Goal: Use online tool/utility: Utilize a website feature to perform a specific function

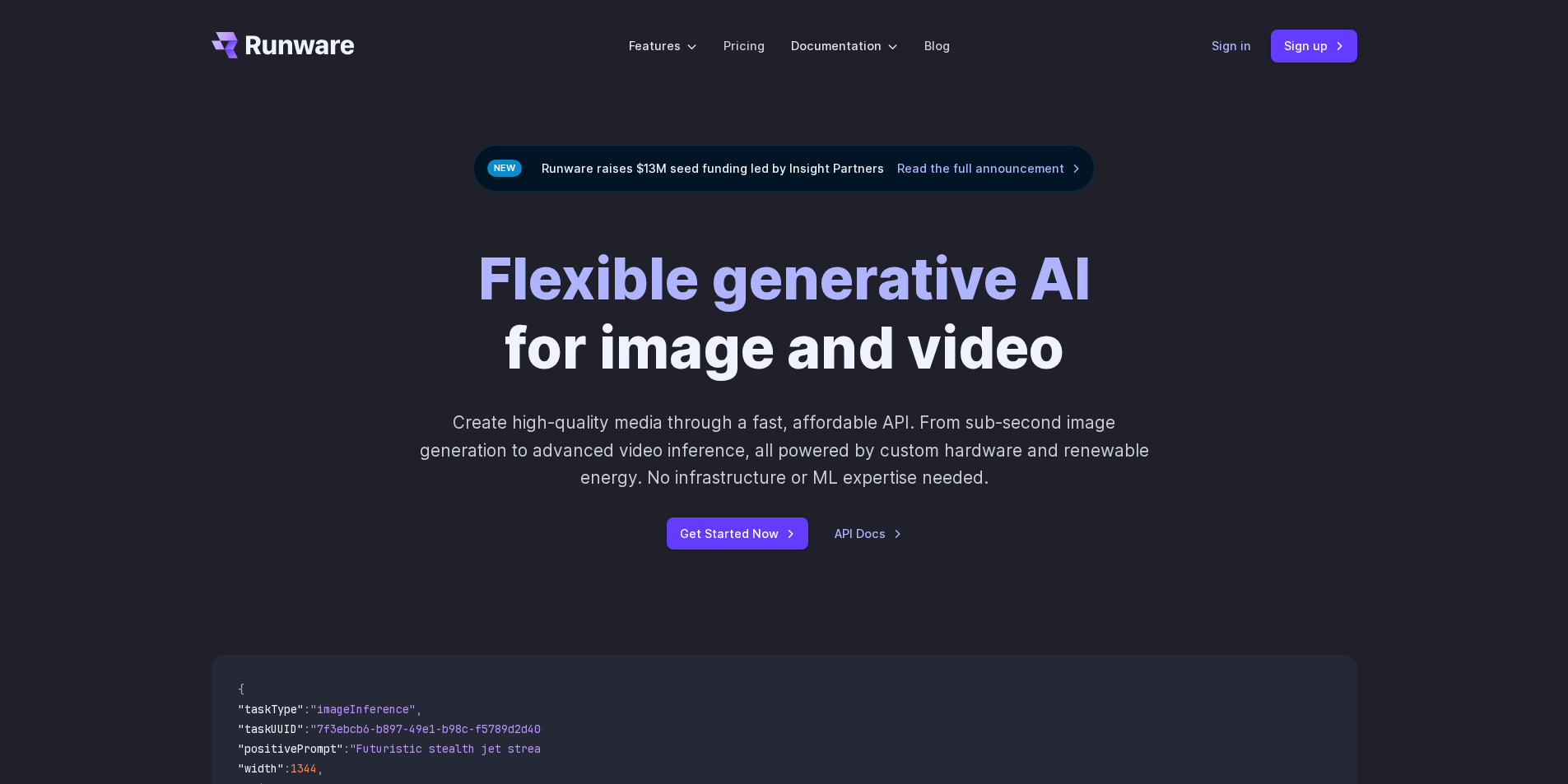
click at [1242, 43] on link "Sign in" at bounding box center [1231, 45] width 39 height 19
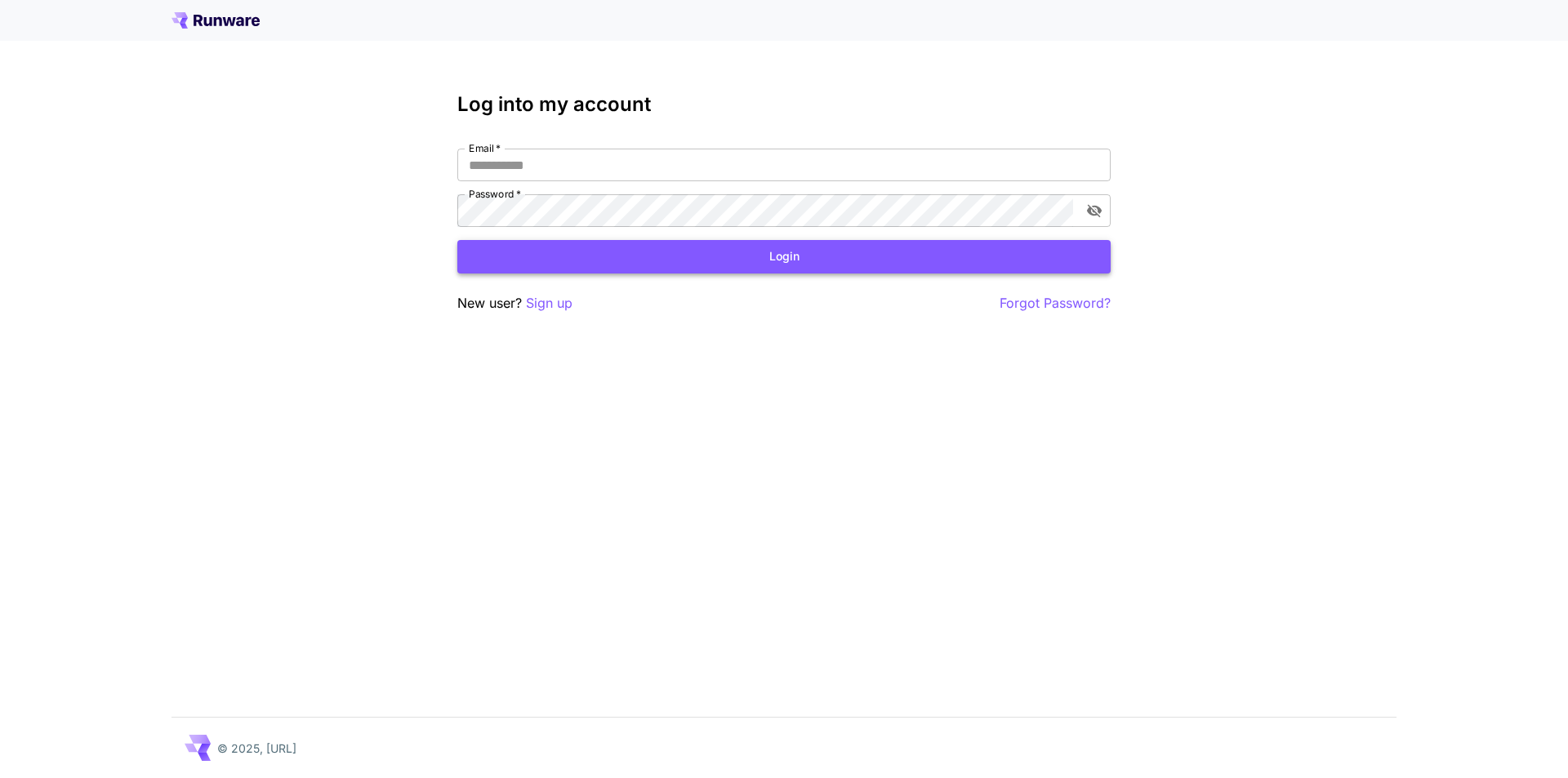
type input "**********"
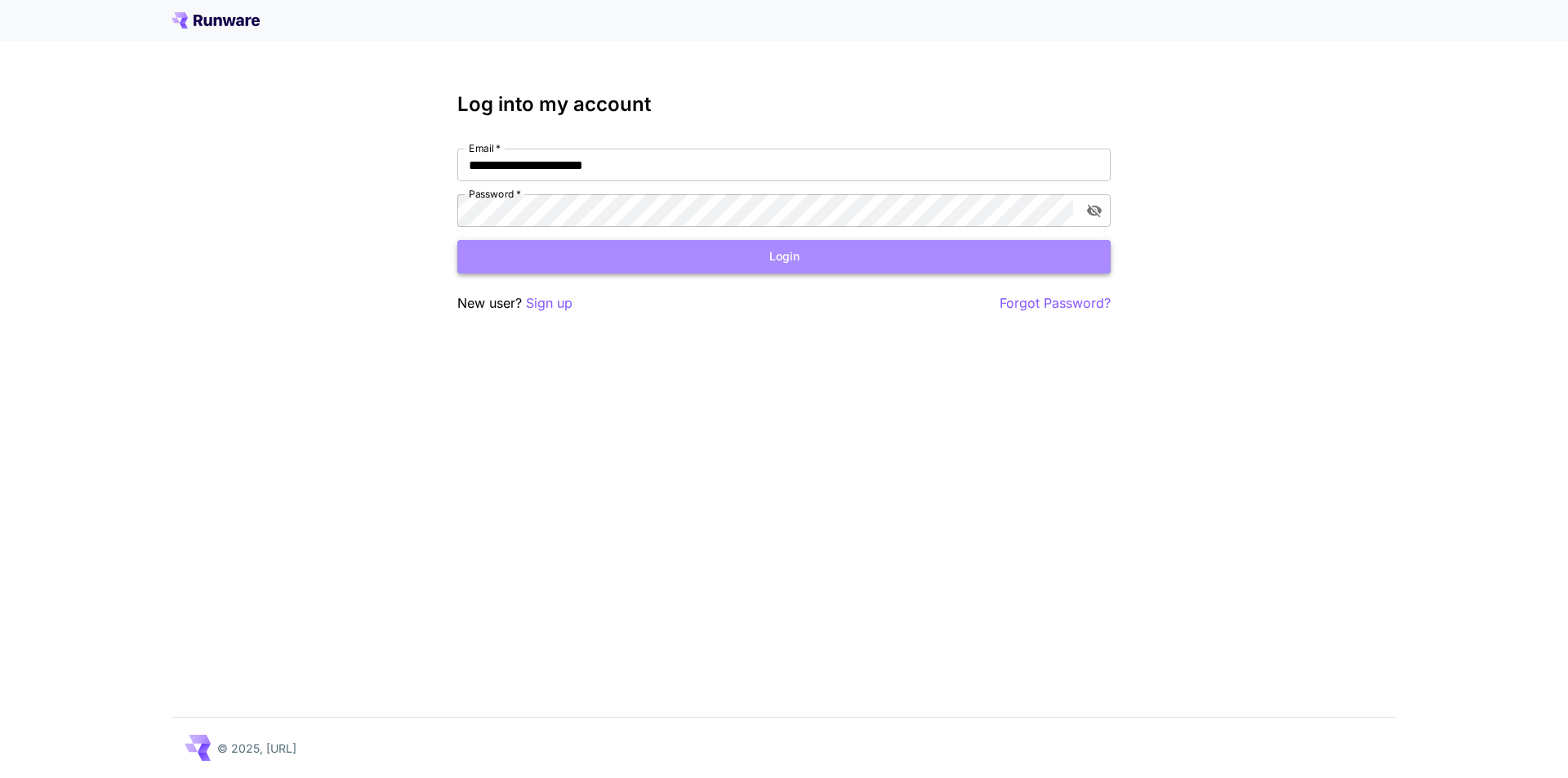
click at [600, 262] on button "Login" at bounding box center [784, 257] width 653 height 34
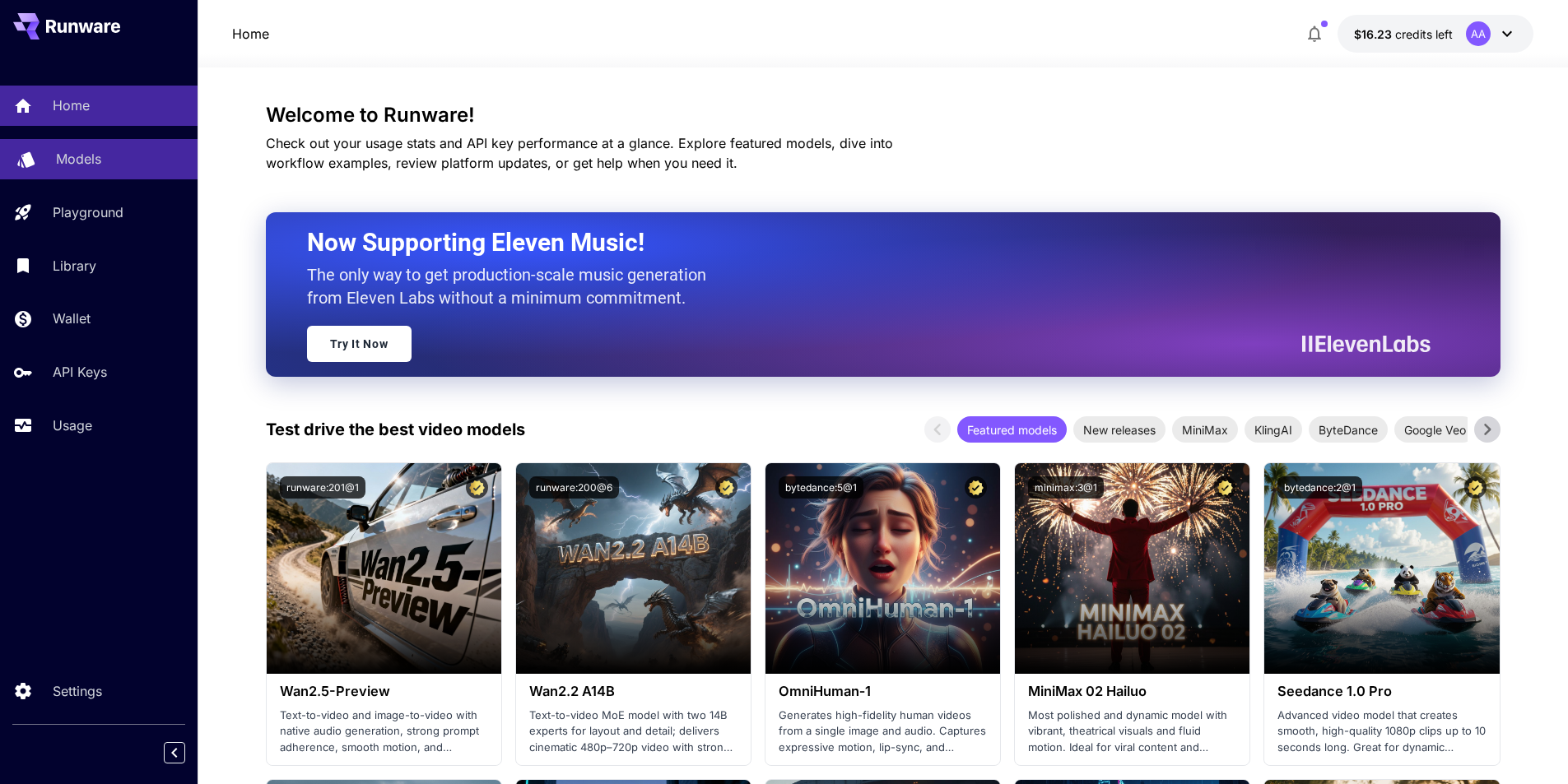
click at [101, 156] on p "Models" at bounding box center [78, 159] width 45 height 20
